Goal: Information Seeking & Learning: Learn about a topic

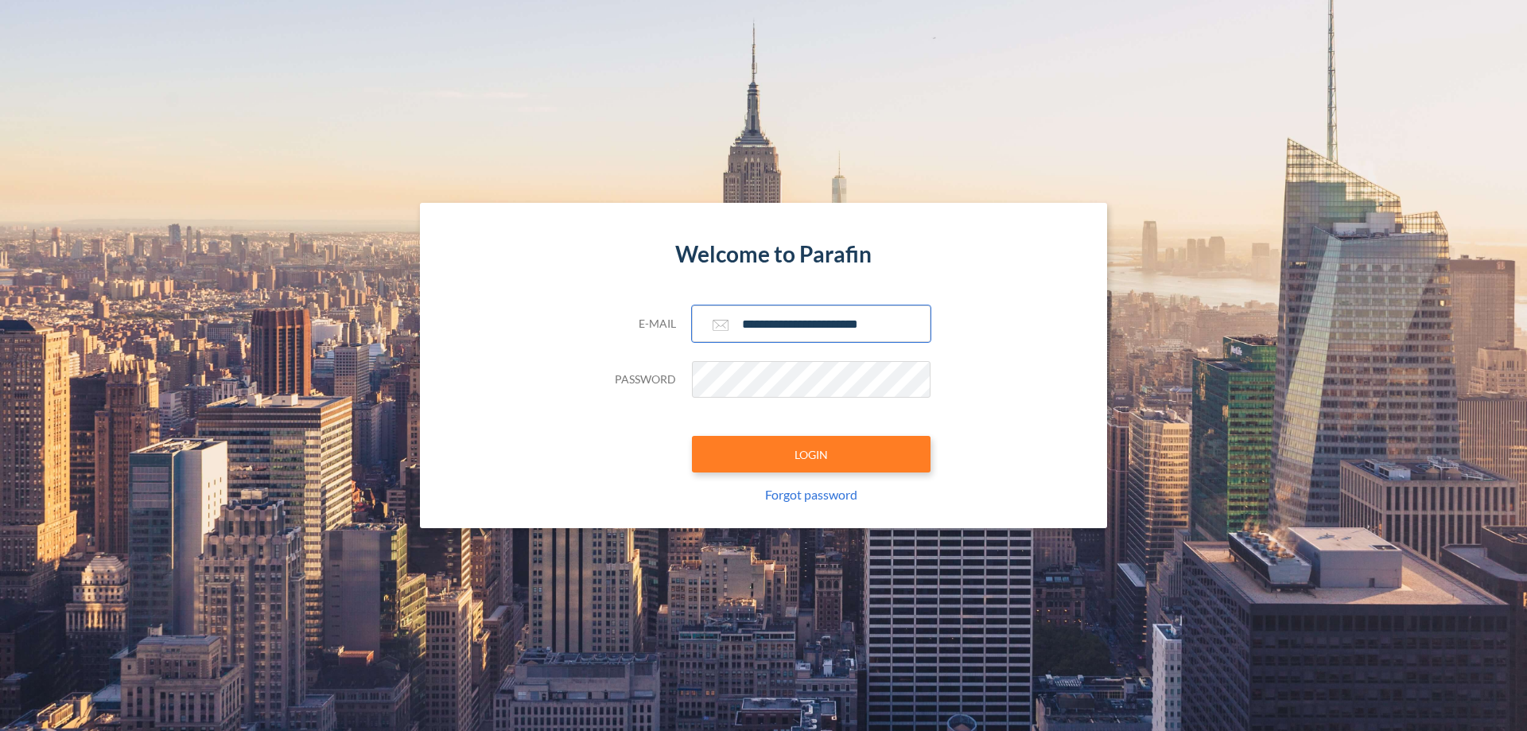
type input "**********"
click at [811, 454] on button "LOGIN" at bounding box center [811, 454] width 239 height 37
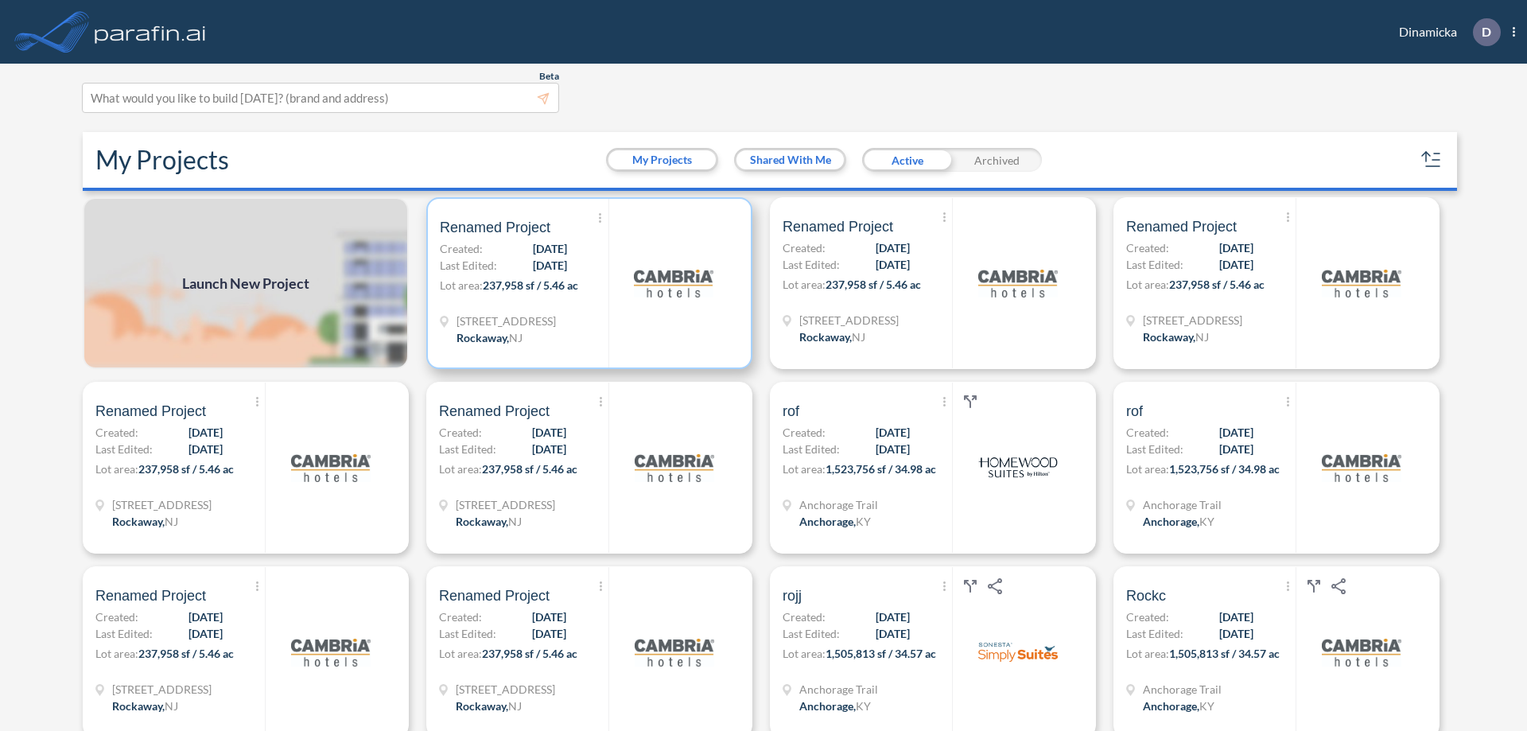
scroll to position [4, 0]
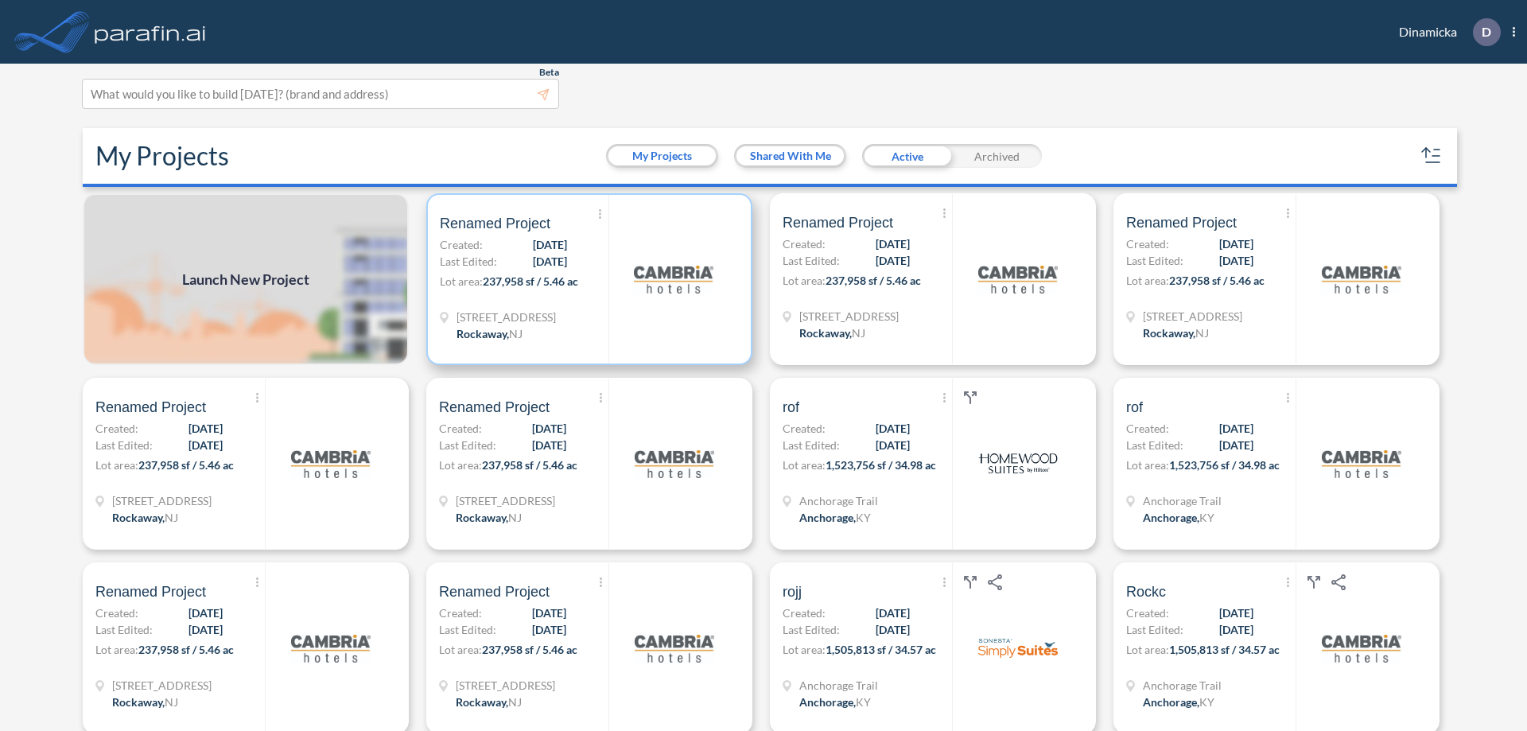
click at [586, 279] on p "Lot area: 237,958 sf / 5.46 ac" at bounding box center [524, 284] width 169 height 23
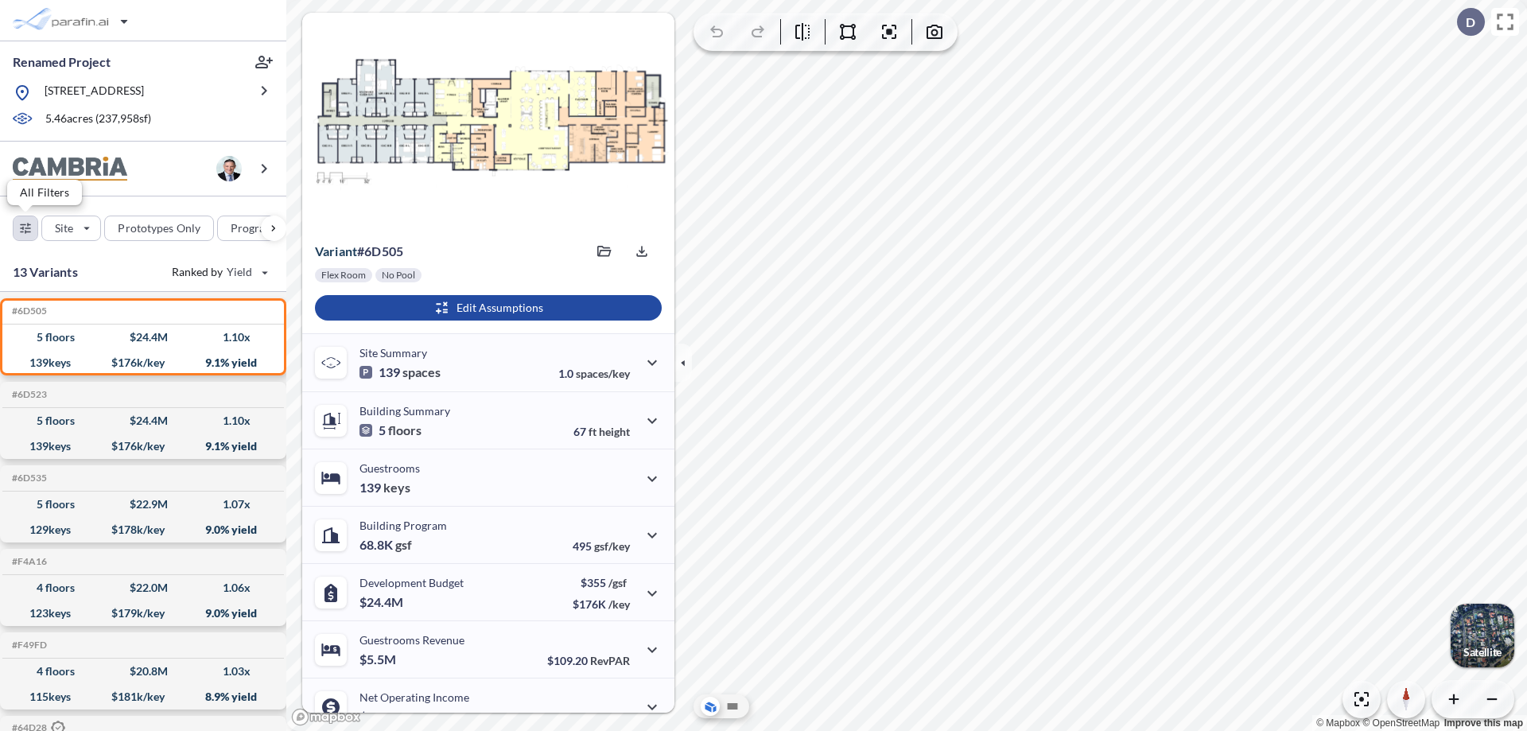
click at [25, 227] on div "button" at bounding box center [26, 228] width 24 height 24
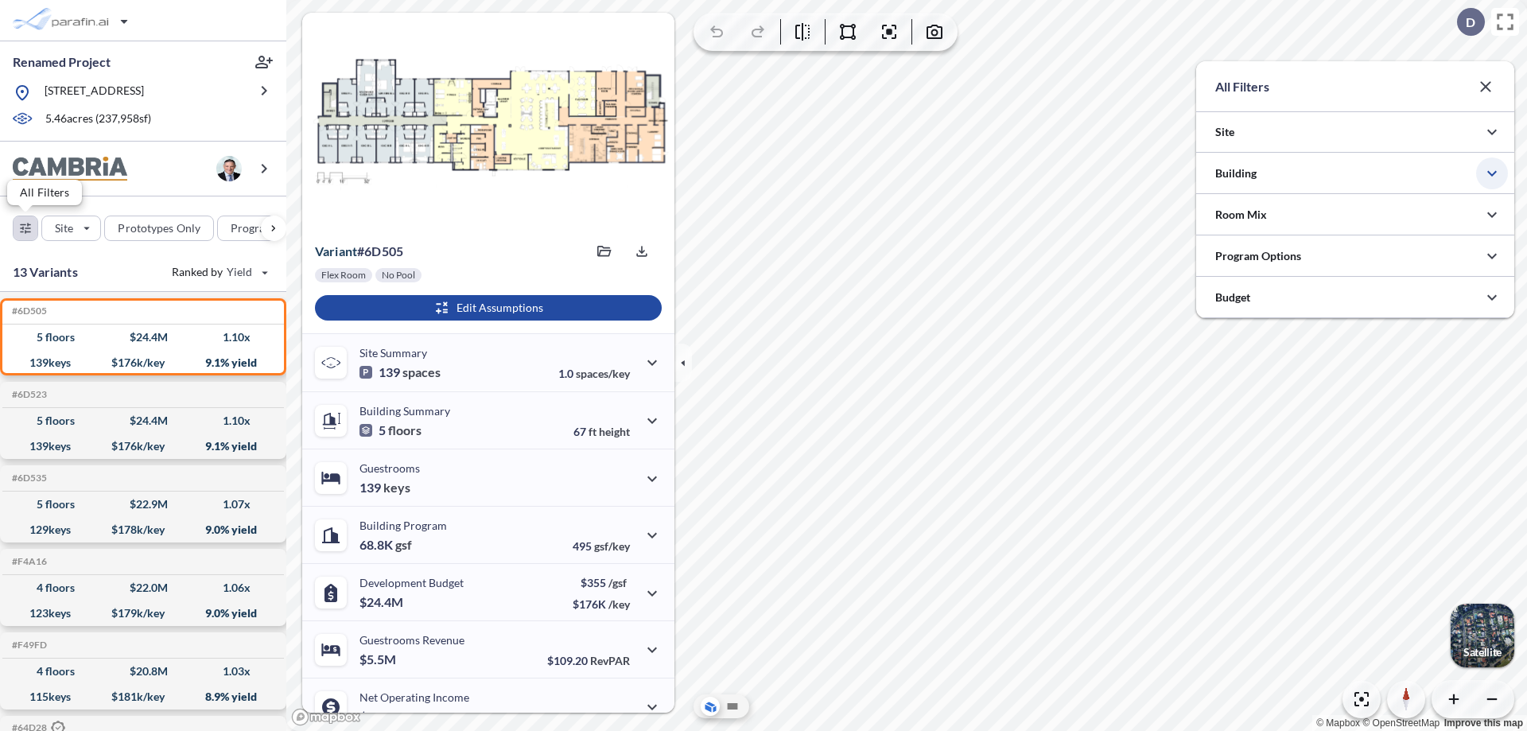
scroll to position [795195, 794876]
click at [1492, 173] on icon "button" at bounding box center [1491, 173] width 19 height 19
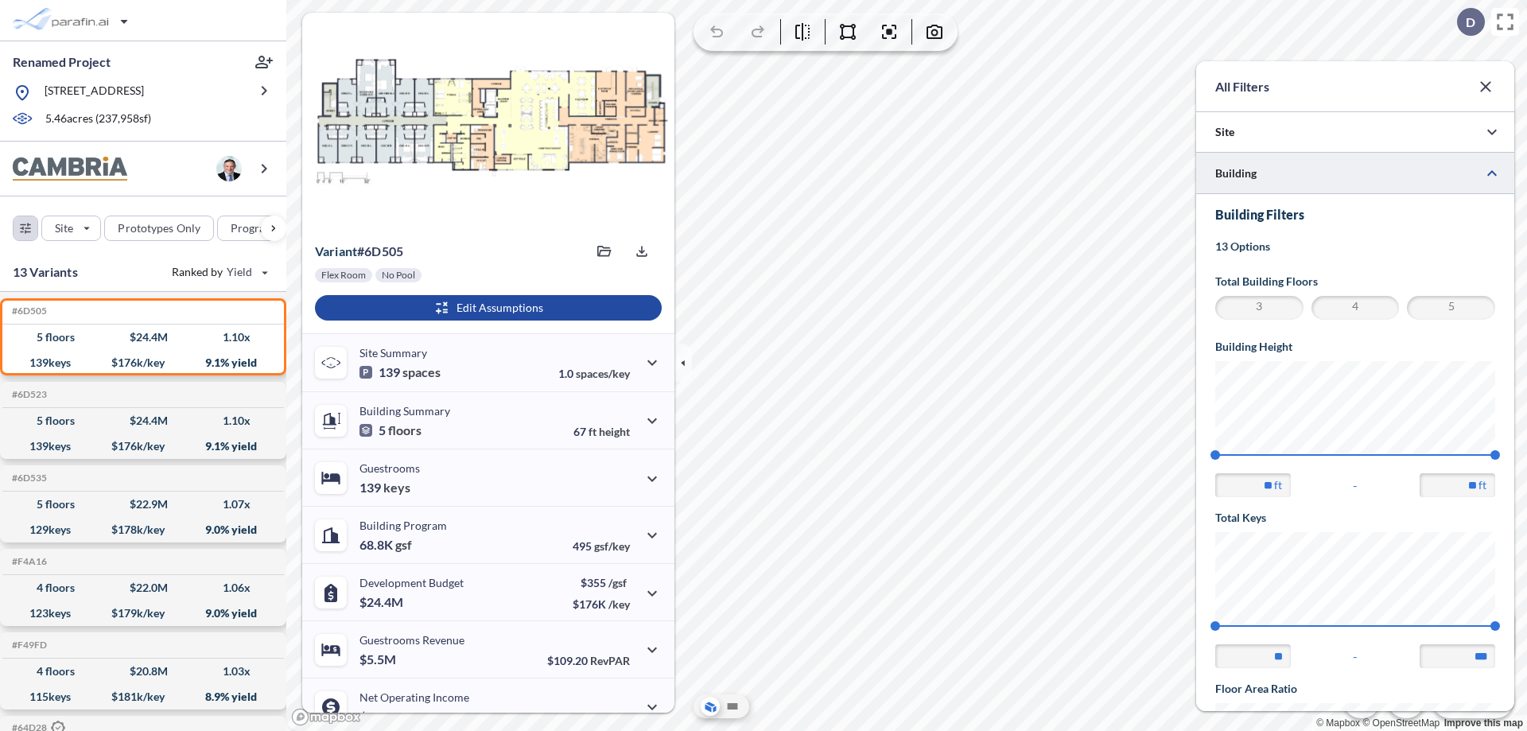
scroll to position [277, 0]
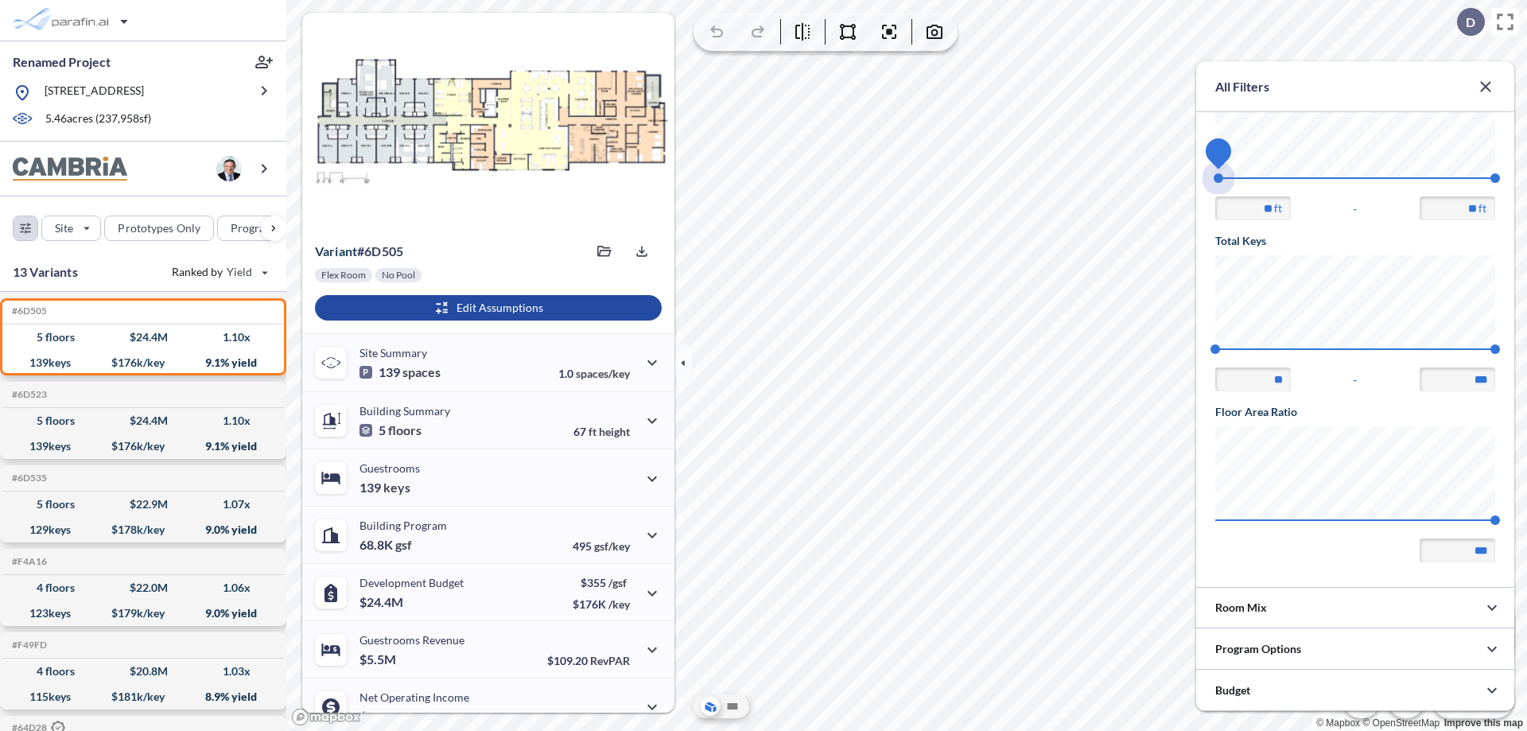
drag, startPoint x: 1215, startPoint y: 178, endPoint x: 1495, endPoint y: 178, distance: 279.9
click at [1495, 178] on span "45 67.56" at bounding box center [1355, 183] width 280 height 12
type input "**"
